Goal: Task Accomplishment & Management: Manage account settings

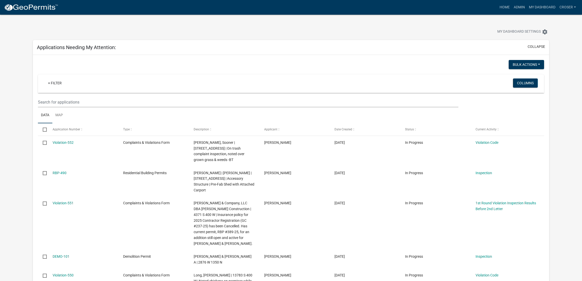
select select "3: 100"
click at [512, 5] on link "Admin" at bounding box center [519, 8] width 15 height 10
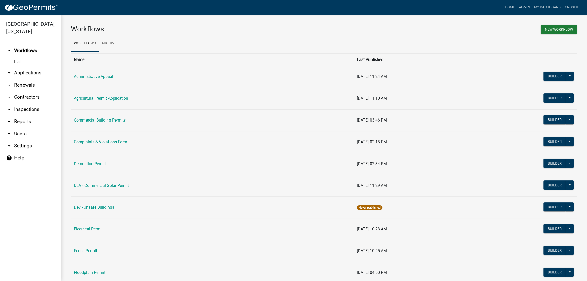
click at [38, 79] on link "arrow_drop_down Applications" at bounding box center [30, 73] width 61 height 12
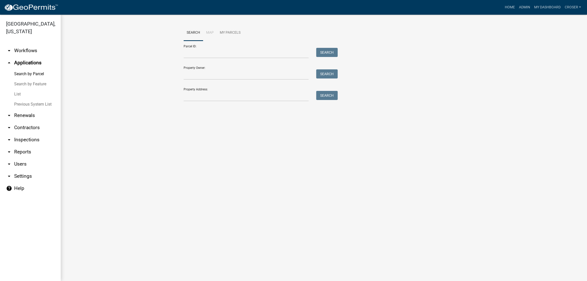
click at [27, 99] on link "List" at bounding box center [30, 94] width 61 height 10
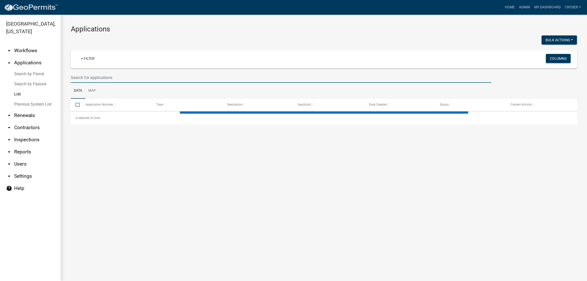
click at [165, 83] on input "text" at bounding box center [281, 77] width 420 height 10
select select "3: 100"
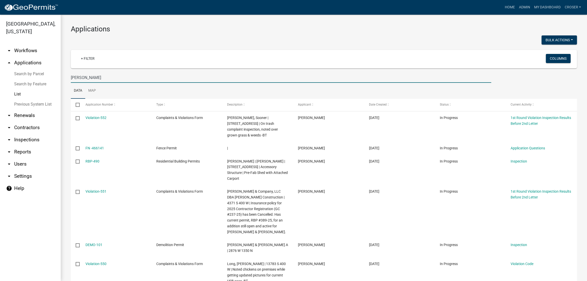
type input "[PERSON_NAME]"
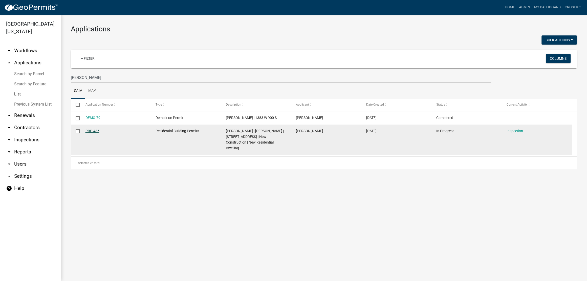
click at [95, 133] on link "RBP-436" at bounding box center [92, 131] width 14 height 4
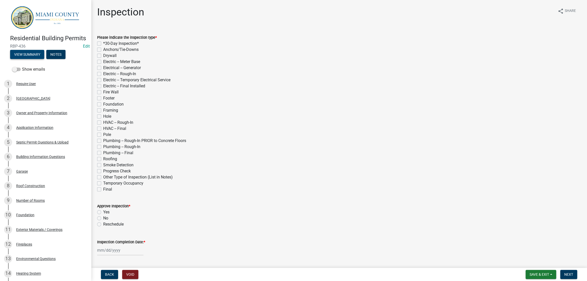
click at [44, 59] on button "View Summary" at bounding box center [27, 54] width 34 height 9
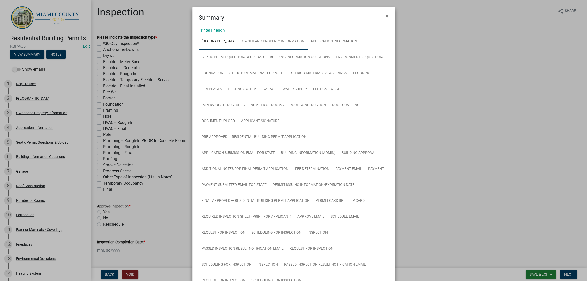
click at [266, 47] on link "Owner and Property Information" at bounding box center [273, 41] width 69 height 16
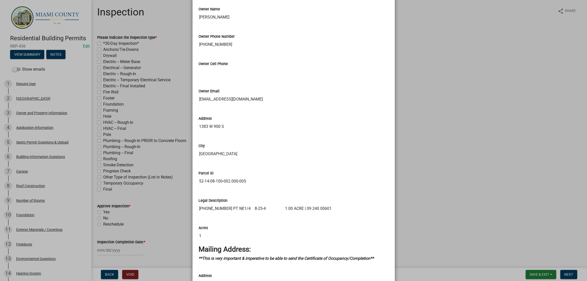
scroll to position [442, 0]
click at [417, 167] on ngb-modal-window "Summary × Printer Friendly [GEOGRAPHIC_DATA] Owner and Property Information App…" at bounding box center [293, 140] width 587 height 281
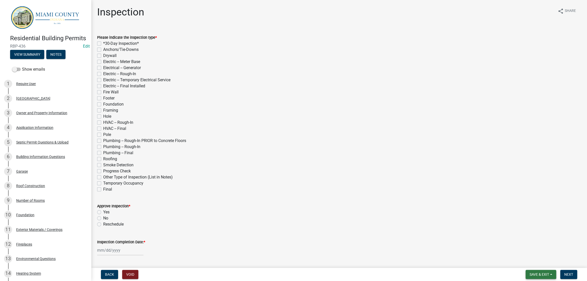
click at [529, 273] on span "Save & Exit" at bounding box center [538, 274] width 19 height 4
click at [521, 263] on button "Save & Exit" at bounding box center [535, 258] width 40 height 12
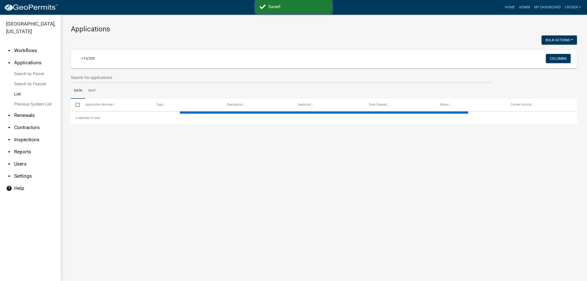
select select "3: 100"
